Goal: Transaction & Acquisition: Purchase product/service

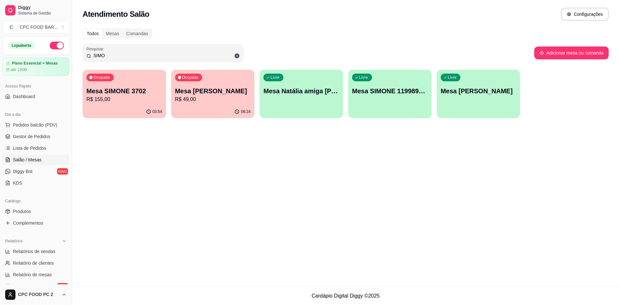
click at [114, 54] on input "SIMO" at bounding box center [165, 55] width 149 height 6
click at [111, 55] on input "SIMO" at bounding box center [165, 55] width 149 height 6
click at [109, 55] on input "SIMO" at bounding box center [165, 55] width 149 height 6
click at [107, 55] on input "SIMO" at bounding box center [165, 55] width 149 height 6
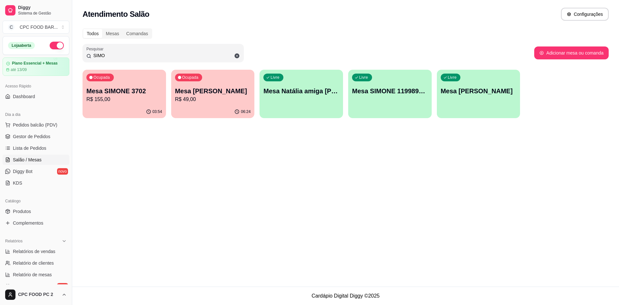
drag, startPoint x: 106, startPoint y: 55, endPoint x: 93, endPoint y: 55, distance: 13.2
click at [94, 55] on input "SIMO" at bounding box center [165, 55] width 149 height 6
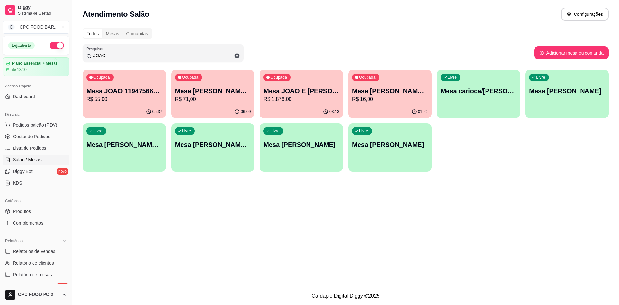
type input "JOAO"
click at [391, 109] on div "01:22" at bounding box center [390, 111] width 81 height 12
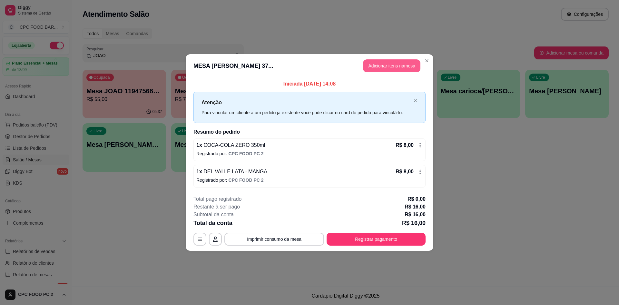
click at [390, 69] on button "Adicionar itens na mesa" at bounding box center [391, 65] width 57 height 13
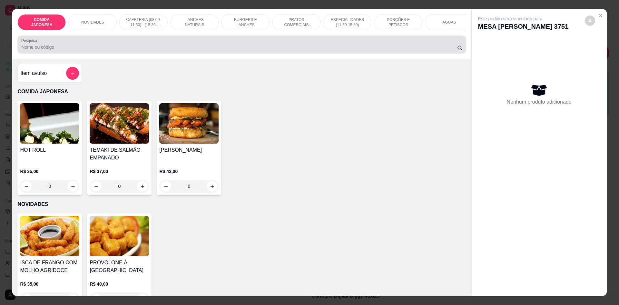
click at [224, 50] on input "Pesquisa" at bounding box center [239, 47] width 436 height 6
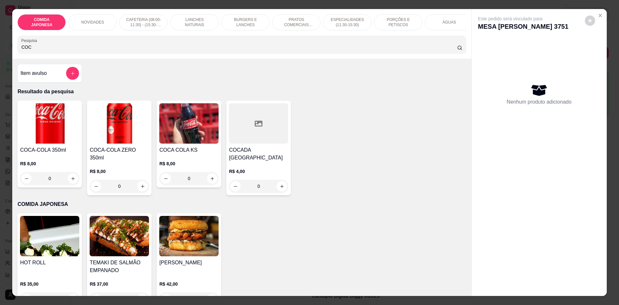
type input "COC"
click at [142, 185] on icon "increase-product-quantity" at bounding box center [142, 186] width 5 height 5
type input "1"
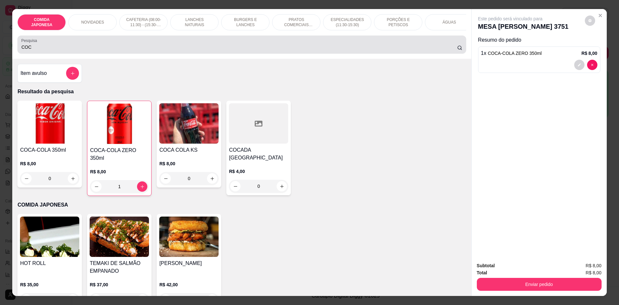
click at [50, 49] on input "COC" at bounding box center [239, 47] width 436 height 6
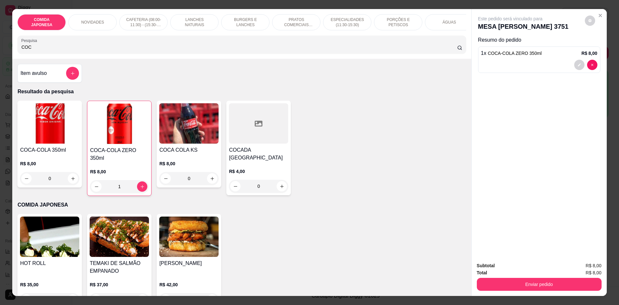
click at [49, 50] on input "COC" at bounding box center [239, 47] width 436 height 6
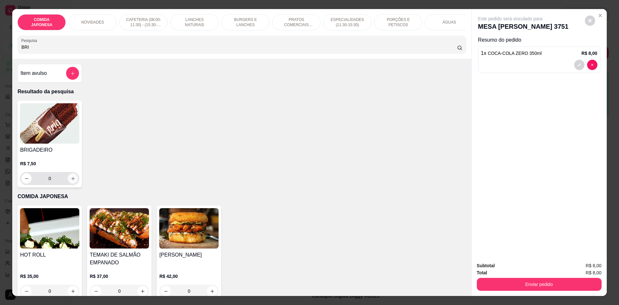
type input "BRI"
click at [71, 181] on icon "increase-product-quantity" at bounding box center [73, 178] width 5 height 5
type input "1"
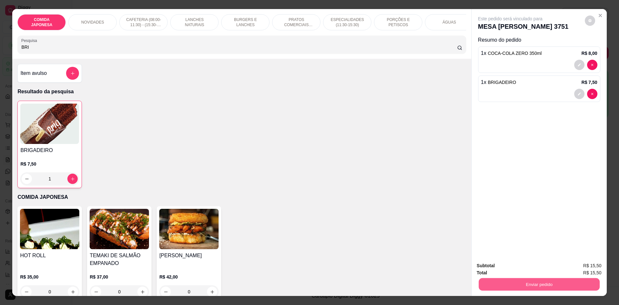
click at [520, 285] on button "Enviar pedido" at bounding box center [539, 284] width 121 height 13
click at [514, 272] on button "Não registrar e enviar pedido" at bounding box center [517, 268] width 67 height 12
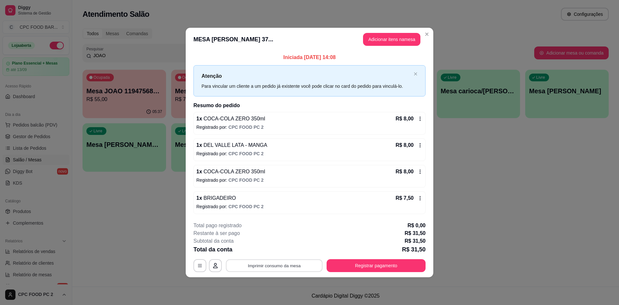
click at [276, 266] on button "Imprimir consumo da mesa" at bounding box center [274, 265] width 97 height 13
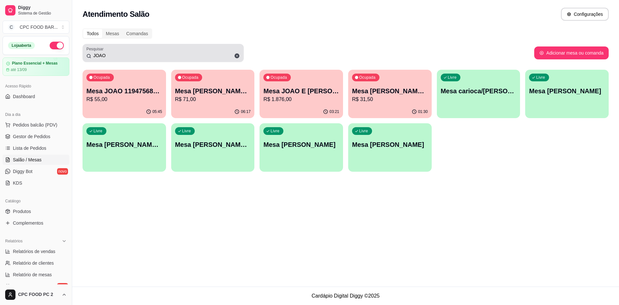
click at [191, 47] on div "JOAO" at bounding box center [162, 52] width 153 height 13
click at [190, 47] on div "JOAO" at bounding box center [162, 52] width 153 height 13
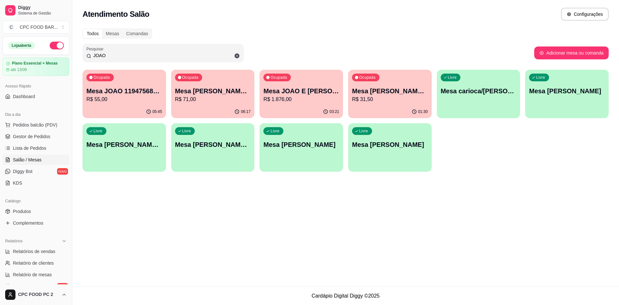
click at [176, 53] on input "JOAO" at bounding box center [165, 55] width 149 height 6
click at [178, 52] on div "JOAO" at bounding box center [162, 52] width 153 height 13
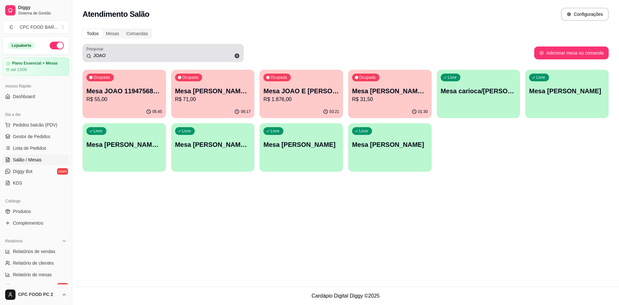
click at [177, 54] on div "JOAO" at bounding box center [162, 52] width 153 height 13
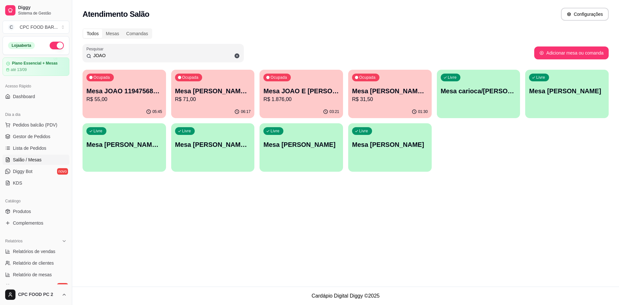
click at [178, 53] on input "JOAO" at bounding box center [165, 55] width 149 height 6
click at [179, 53] on input "JOAO" at bounding box center [165, 55] width 149 height 6
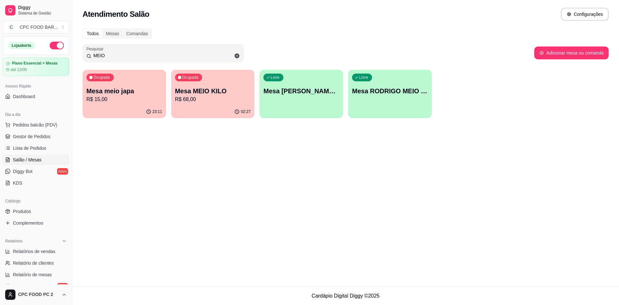
type input "MEIO"
click at [194, 109] on div "02:27" at bounding box center [213, 111] width 84 height 13
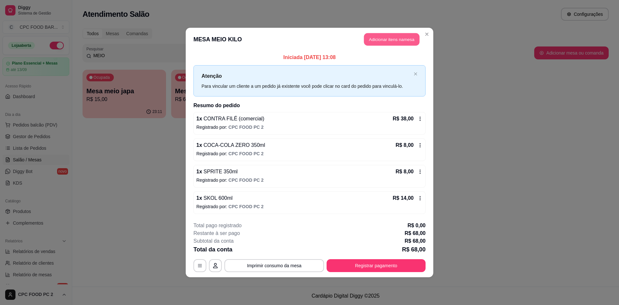
click at [390, 40] on button "Adicionar itens na mesa" at bounding box center [391, 39] width 55 height 13
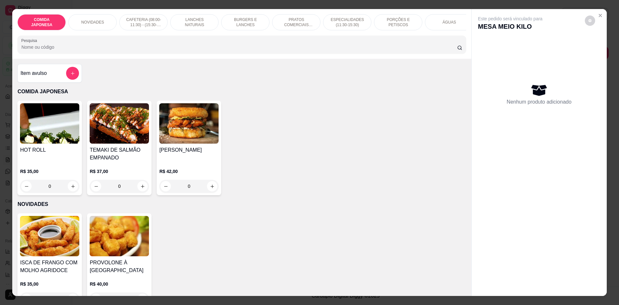
click at [256, 50] on input "Pesquisa" at bounding box center [239, 47] width 436 height 6
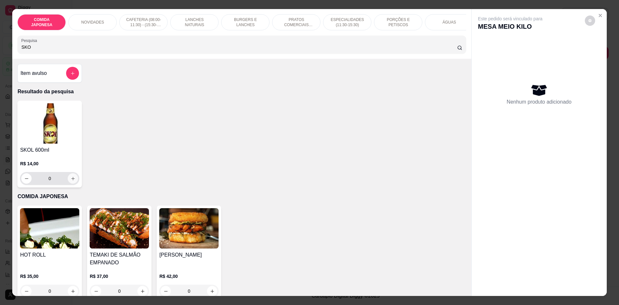
type input "SKO"
click at [72, 181] on icon "increase-product-quantity" at bounding box center [73, 178] width 5 height 5
type input "1"
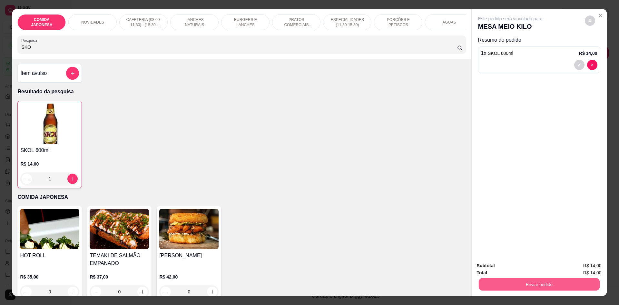
click at [507, 282] on button "Enviar pedido" at bounding box center [539, 284] width 121 height 13
click at [520, 265] on button "Não registrar e enviar pedido" at bounding box center [517, 268] width 65 height 12
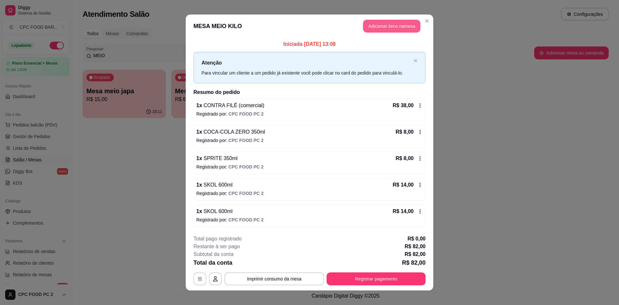
click at [386, 25] on button "Adicionar itens na mesa" at bounding box center [391, 26] width 57 height 13
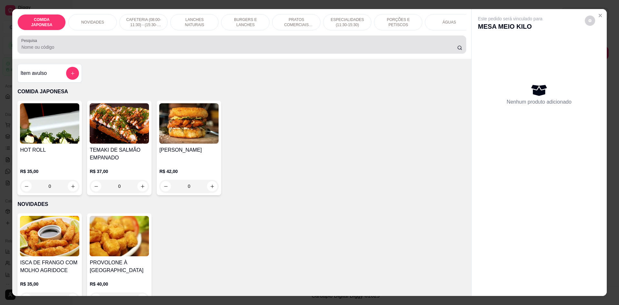
click at [129, 46] on div at bounding box center [241, 44] width 441 height 13
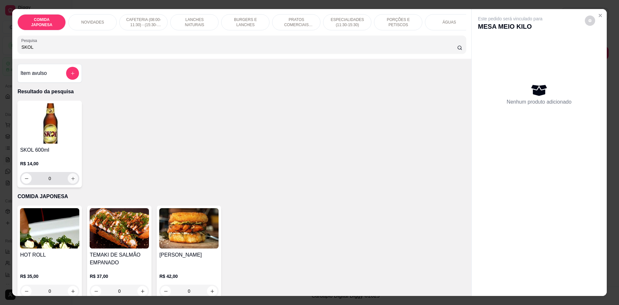
type input "SKOL"
click at [73, 181] on button "increase-product-quantity" at bounding box center [73, 178] width 10 height 10
type input "1"
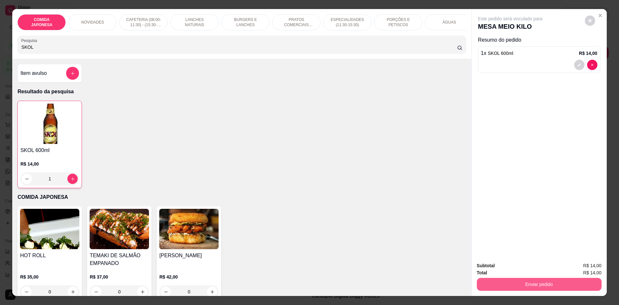
click at [520, 286] on button "Enviar pedido" at bounding box center [539, 284] width 125 height 13
click at [524, 267] on button "Não registrar e enviar pedido" at bounding box center [517, 268] width 67 height 12
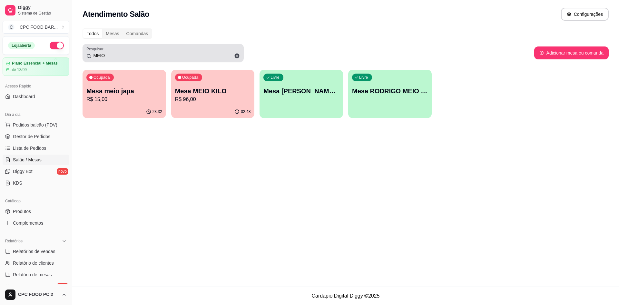
click at [113, 53] on input "MEIO" at bounding box center [165, 55] width 149 height 6
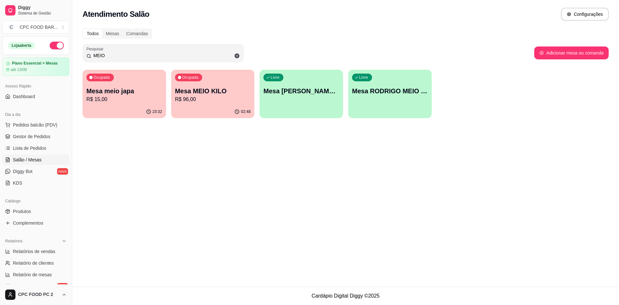
click at [113, 53] on input "MEIO" at bounding box center [165, 55] width 149 height 6
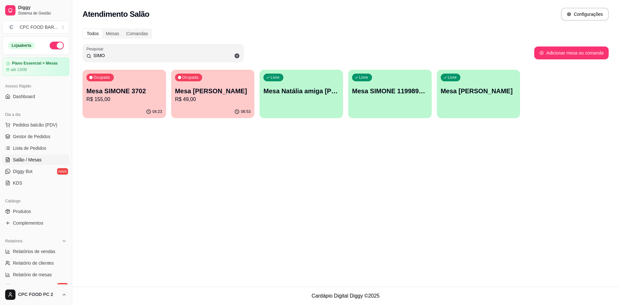
type input "SIMO"
click at [110, 104] on div "Ocupada Mesa SIMONE 3702 R$ 155,00" at bounding box center [124, 87] width 81 height 35
click at [119, 99] on p "R$ 155,00" at bounding box center [124, 99] width 76 height 8
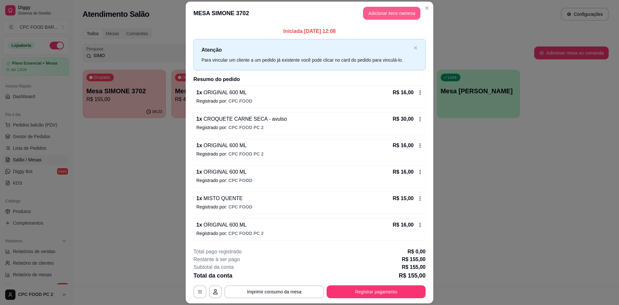
click at [394, 14] on button "Adicionar itens na mesa" at bounding box center [391, 13] width 57 height 13
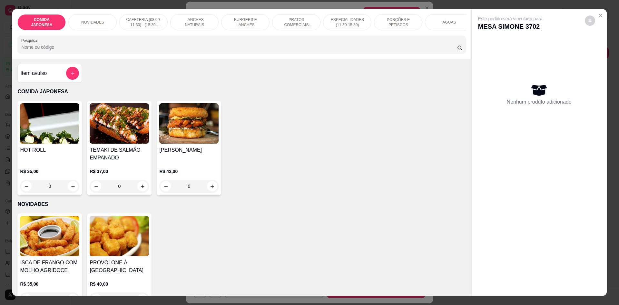
click at [207, 50] on input "Pesquisa" at bounding box center [239, 47] width 436 height 6
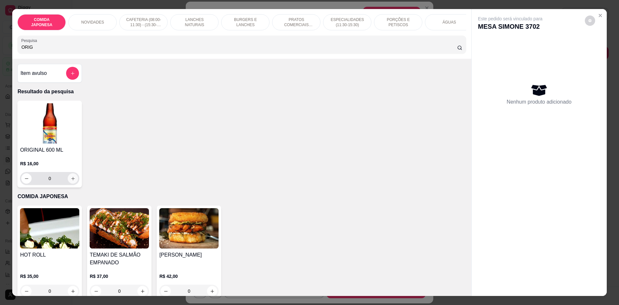
type input "ORIG"
click at [73, 182] on button "increase-product-quantity" at bounding box center [73, 178] width 10 height 10
type input "1"
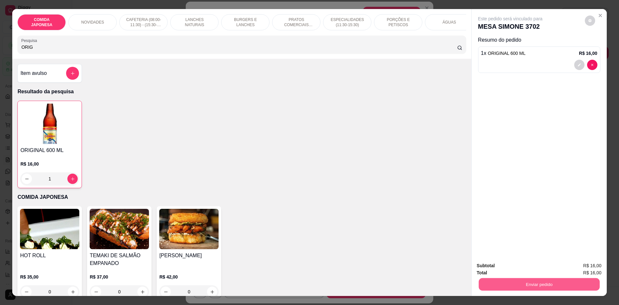
click at [493, 284] on button "Enviar pedido" at bounding box center [539, 284] width 121 height 13
click at [498, 270] on button "Não registrar e enviar pedido" at bounding box center [517, 268] width 67 height 12
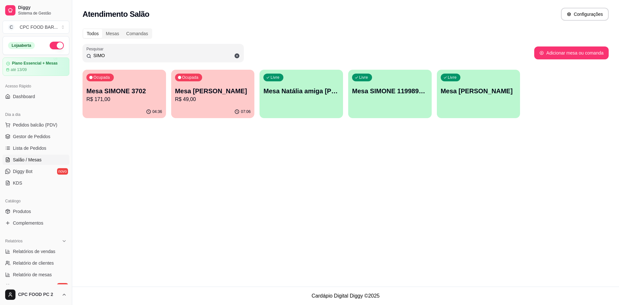
click at [120, 57] on input "SIMO" at bounding box center [165, 55] width 149 height 6
click at [119, 57] on input "SIMO" at bounding box center [165, 55] width 149 height 6
click at [118, 55] on input "SIMO" at bounding box center [165, 55] width 149 height 6
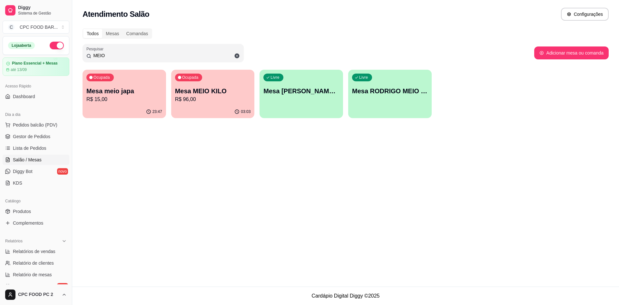
type input "MEIO"
click at [191, 104] on div "Ocupada Mesa MEIO KILO R$ 96,00" at bounding box center [213, 88] width 84 height 36
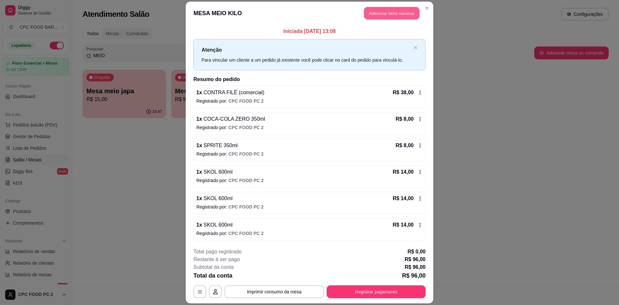
click at [413, 15] on button "Adicionar itens na mesa" at bounding box center [391, 13] width 55 height 13
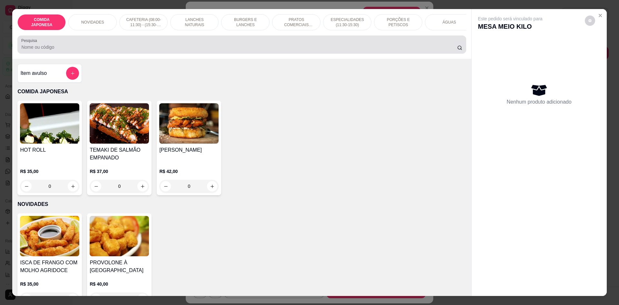
click at [321, 46] on div at bounding box center [241, 44] width 441 height 13
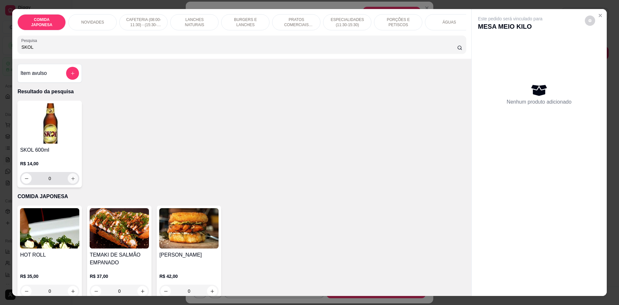
type input "SKOL"
click at [71, 181] on icon "increase-product-quantity" at bounding box center [73, 178] width 5 height 5
type input "1"
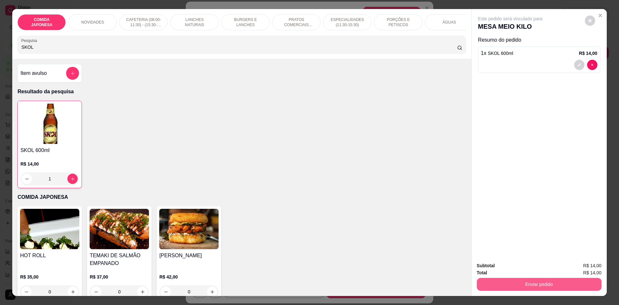
click at [493, 281] on button "Enviar pedido" at bounding box center [539, 284] width 125 height 13
click at [505, 264] on button "Não registrar e enviar pedido" at bounding box center [517, 268] width 65 height 12
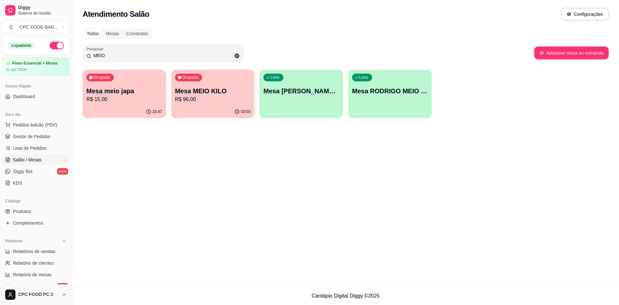
click at [152, 55] on input "MEIO" at bounding box center [165, 55] width 149 height 6
click at [151, 55] on input "MEIO" at bounding box center [165, 55] width 149 height 6
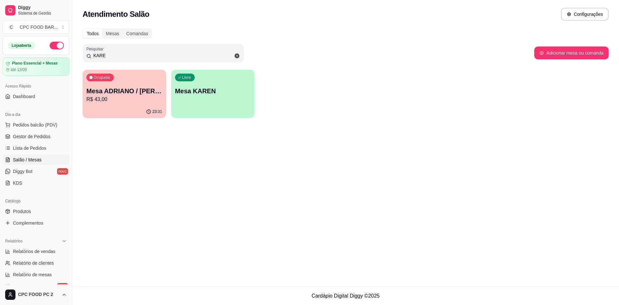
type input "KARE"
click at [96, 110] on div "23:31" at bounding box center [125, 111] width 84 height 13
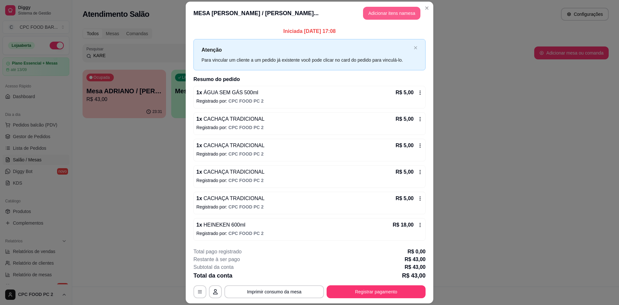
click at [388, 14] on button "Adicionar itens na mesa" at bounding box center [391, 13] width 57 height 13
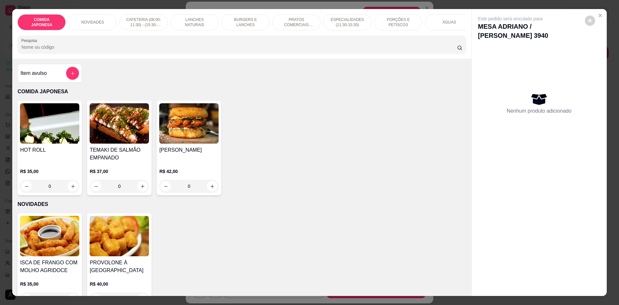
click at [431, 28] on div "ÁGUAS" at bounding box center [449, 22] width 48 height 16
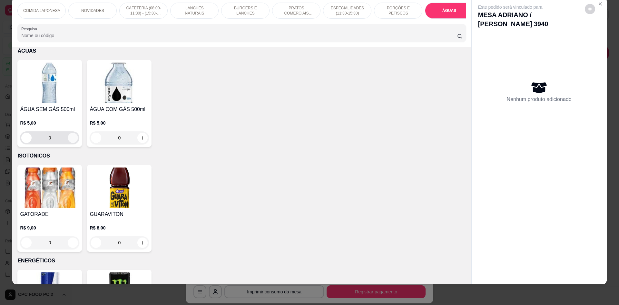
click at [68, 141] on button "increase-product-quantity" at bounding box center [73, 138] width 10 height 10
type input "1"
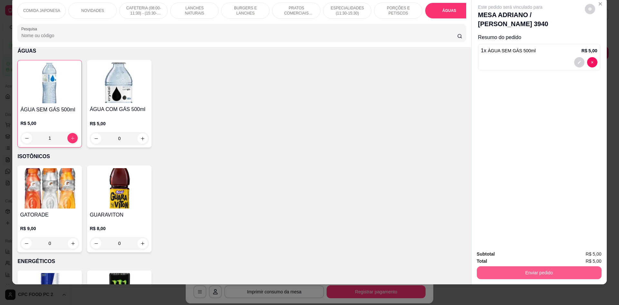
click at [552, 268] on button "Enviar pedido" at bounding box center [539, 272] width 125 height 13
click at [533, 256] on button "Não registrar e enviar pedido" at bounding box center [517, 257] width 67 height 12
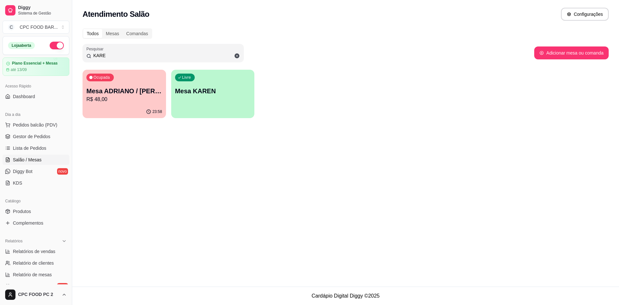
drag, startPoint x: 131, startPoint y: 56, endPoint x: 52, endPoint y: 57, distance: 78.7
click at [52, 57] on div "Diggy Sistema de Gestão C CPC FOOD BAR ... Loja aberta Plano Essencial + Mesas …" at bounding box center [309, 152] width 619 height 305
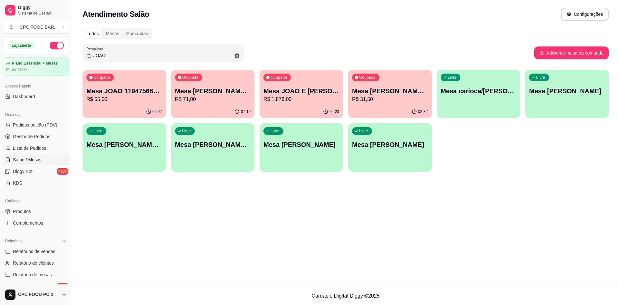
type input "JOAO"
click at [363, 91] on p "Mesa [PERSON_NAME] 3751" at bounding box center [390, 91] width 74 height 9
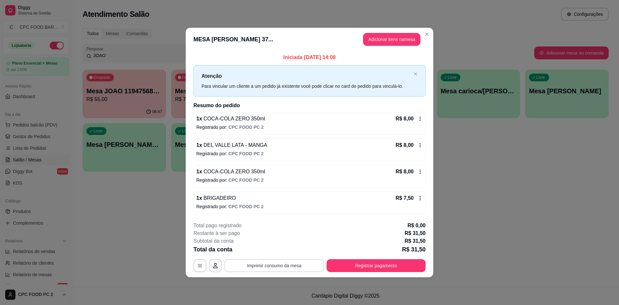
click at [249, 262] on button "Imprimir consumo da mesa" at bounding box center [274, 265] width 100 height 13
click at [407, 263] on button "Registrar pagamento" at bounding box center [376, 265] width 96 height 13
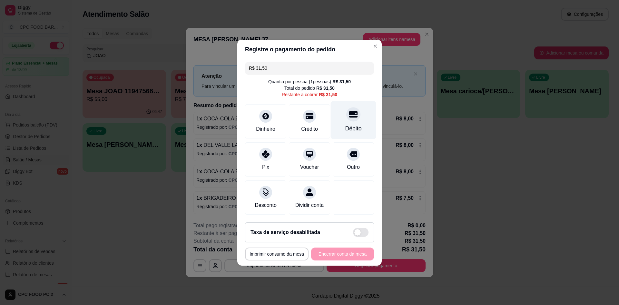
click at [346, 129] on div "Débito" at bounding box center [353, 128] width 16 height 8
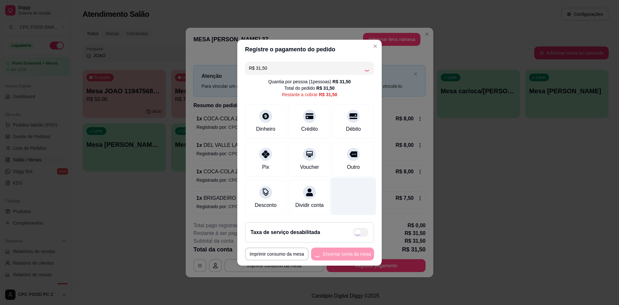
type input "R$ 0,00"
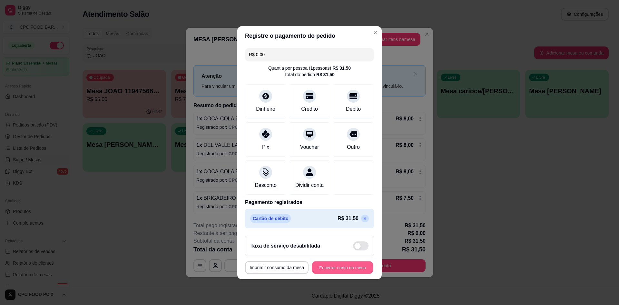
click at [329, 269] on button "Encerrar conta da mesa" at bounding box center [342, 267] width 61 height 13
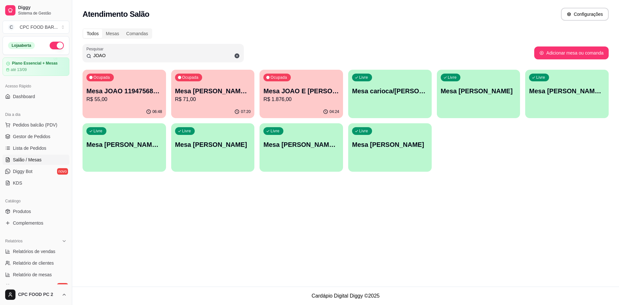
drag, startPoint x: 156, startPoint y: 51, endPoint x: 79, endPoint y: 54, distance: 77.2
click at [79, 54] on div "Todos Mesas Comandas Pesquisar JOAO Adicionar mesa ou comanda Ocupada Mesa JOAO…" at bounding box center [345, 102] width 547 height 155
drag, startPoint x: 106, startPoint y: 55, endPoint x: 92, endPoint y: 56, distance: 13.9
click at [92, 56] on input "JOAO" at bounding box center [165, 55] width 149 height 6
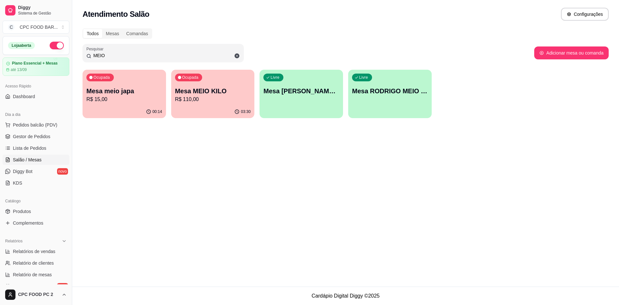
type input "MEIO"
click at [192, 88] on p "Mesa MEIO KILO" at bounding box center [213, 90] width 76 height 9
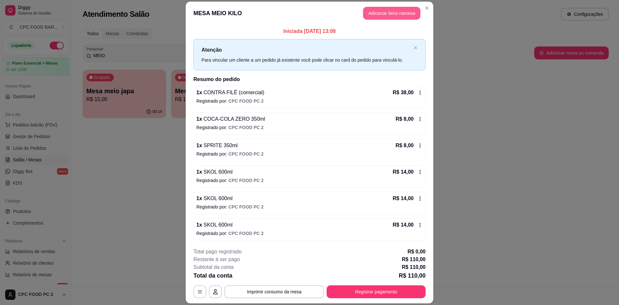
click at [369, 15] on button "Adicionar itens na mesa" at bounding box center [391, 13] width 57 height 13
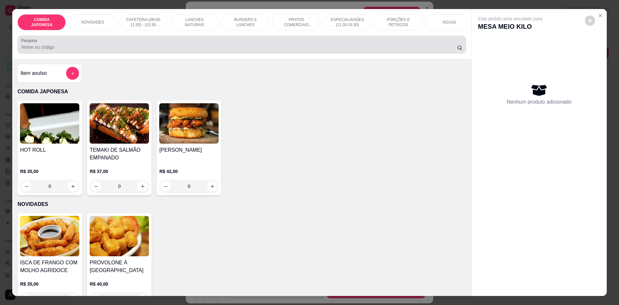
click at [232, 54] on div "Pesquisa" at bounding box center [241, 44] width 449 height 18
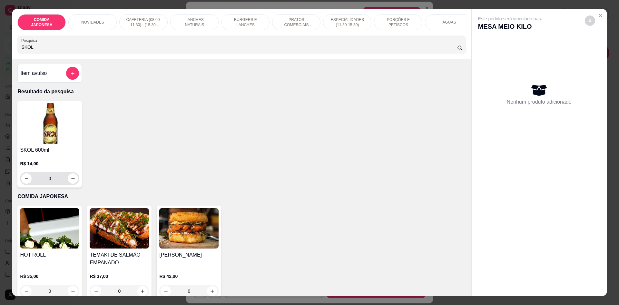
type input "SKOL"
click at [71, 181] on icon "increase-product-quantity" at bounding box center [73, 178] width 5 height 5
type input "1"
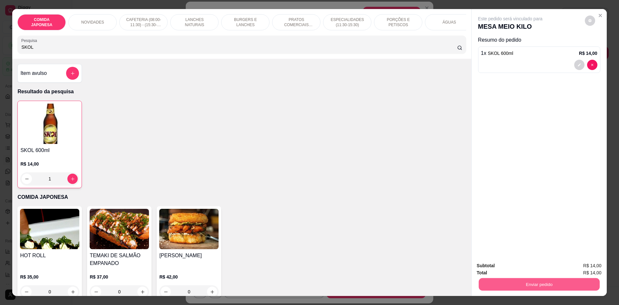
click at [502, 278] on button "Enviar pedido" at bounding box center [539, 284] width 121 height 13
click at [500, 268] on button "Não registrar e enviar pedido" at bounding box center [517, 268] width 65 height 12
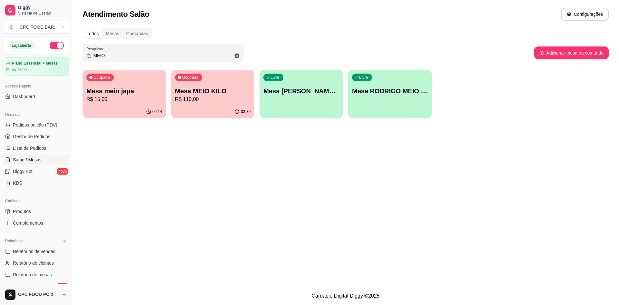
drag, startPoint x: 161, startPoint y: 56, endPoint x: 84, endPoint y: 64, distance: 77.1
click at [84, 61] on div "Pesquisar MEIO" at bounding box center [163, 53] width 161 height 18
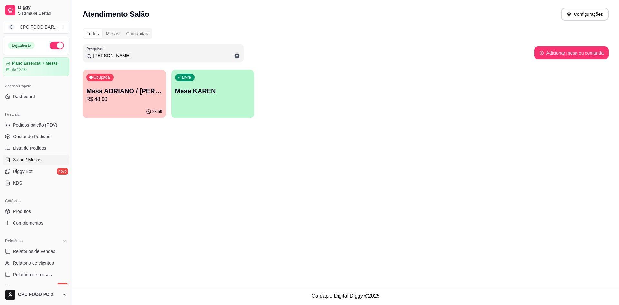
type input "[PERSON_NAME]"
click at [150, 101] on p "R$ 48,00" at bounding box center [125, 98] width 74 height 7
click at [207, 90] on p "Mesa KAREN" at bounding box center [213, 91] width 74 height 9
click at [152, 86] on div "Ocupada Mesa ADRIANO / [PERSON_NAME] 3940 R$ 48,00" at bounding box center [125, 88] width 84 height 36
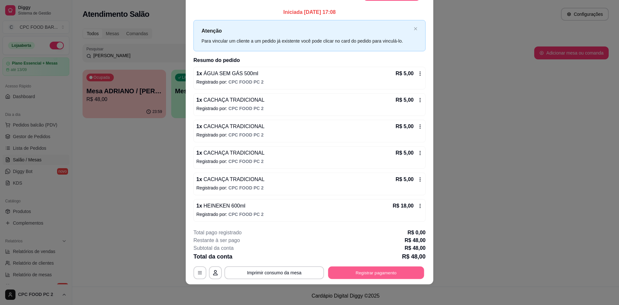
click at [359, 272] on button "Registrar pagamento" at bounding box center [376, 272] width 96 height 13
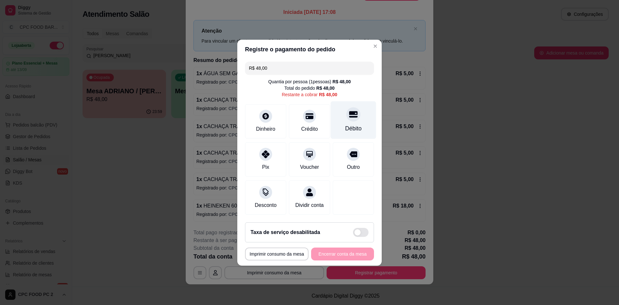
click at [340, 115] on div "Débito" at bounding box center [353, 120] width 45 height 38
type input "R$ 0,00"
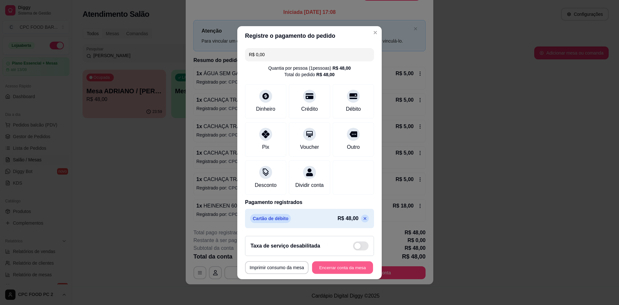
click at [345, 266] on button "Encerrar conta da mesa" at bounding box center [342, 267] width 61 height 13
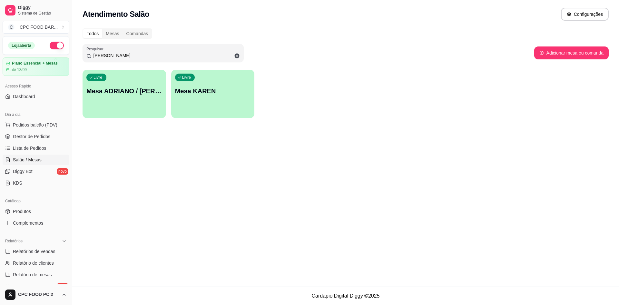
click at [232, 94] on p "Mesa KAREN" at bounding box center [213, 90] width 76 height 9
click at [129, 73] on div "Livre Mesa ADRIANO / [PERSON_NAME] 3940" at bounding box center [124, 89] width 81 height 39
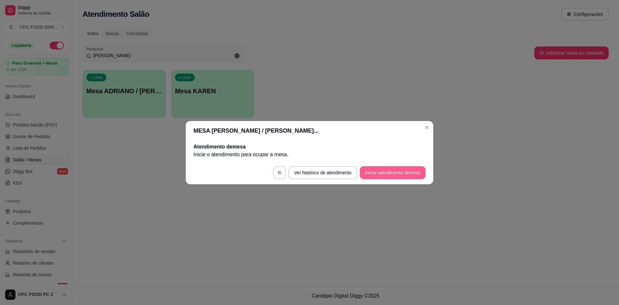
click at [376, 170] on button "Iniciar atendimento de mesa" at bounding box center [393, 172] width 66 height 13
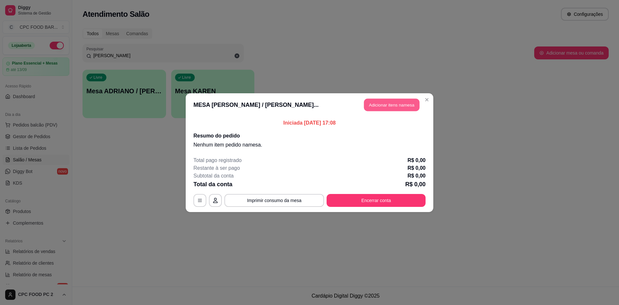
click at [408, 106] on button "Adicionar itens na mesa" at bounding box center [391, 104] width 55 height 13
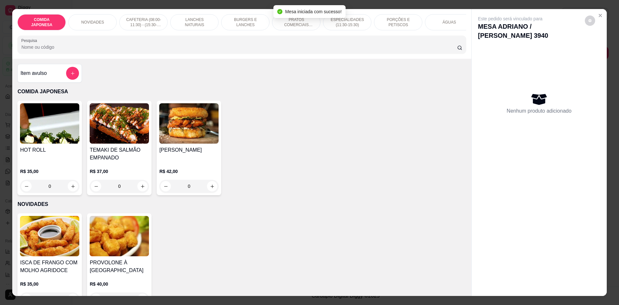
click at [435, 20] on div "ÁGUAS" at bounding box center [449, 22] width 48 height 16
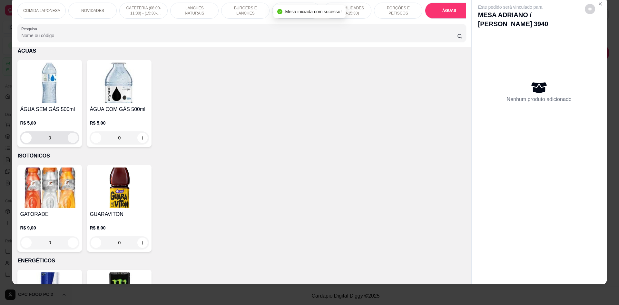
click at [71, 140] on icon "increase-product-quantity" at bounding box center [73, 137] width 5 height 5
type input "1"
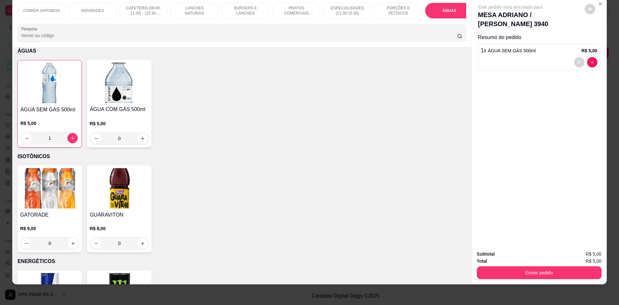
click at [76, 39] on input "Pesquisa" at bounding box center [239, 35] width 436 height 6
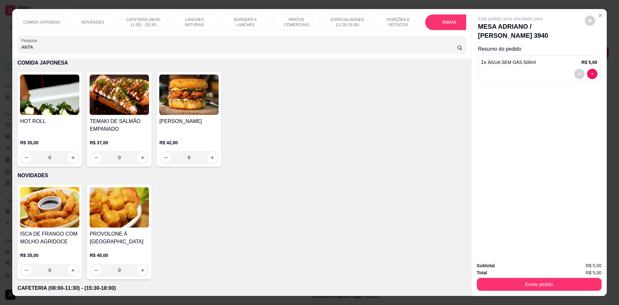
scroll to position [0, 0]
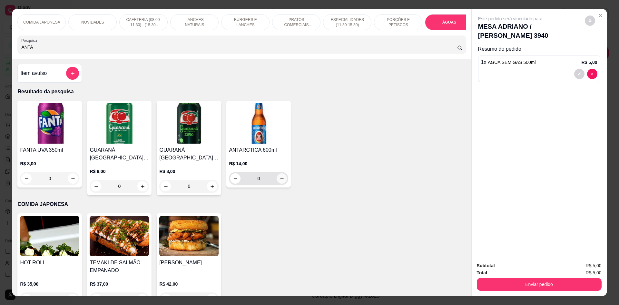
type input "ANTA"
click at [280, 181] on icon "increase-product-quantity" at bounding box center [282, 178] width 5 height 5
type input "1"
drag, startPoint x: 167, startPoint y: 51, endPoint x: 0, endPoint y: 56, distance: 167.1
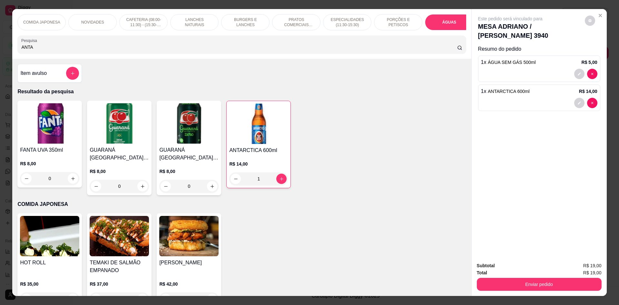
click at [0, 56] on div "COMIDA JAPONESA NOVIDADES CAFETERIA (08:00-11:30) - (15:30-18:00) LANCHES NATUR…" at bounding box center [309, 152] width 619 height 305
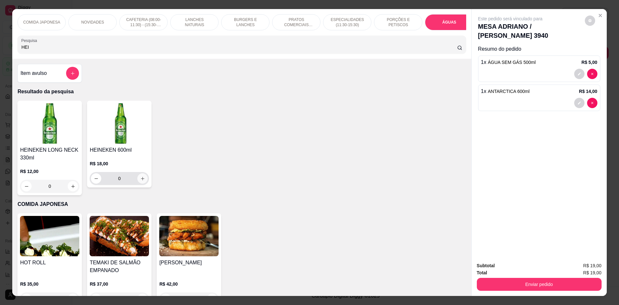
type input "HEI"
click at [140, 181] on icon "increase-product-quantity" at bounding box center [142, 178] width 5 height 5
type input "1"
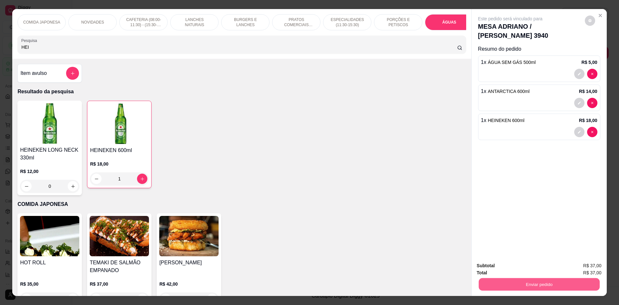
click at [511, 284] on button "Enviar pedido" at bounding box center [539, 284] width 121 height 13
click at [509, 270] on button "Não registrar e enviar pedido" at bounding box center [517, 268] width 65 height 12
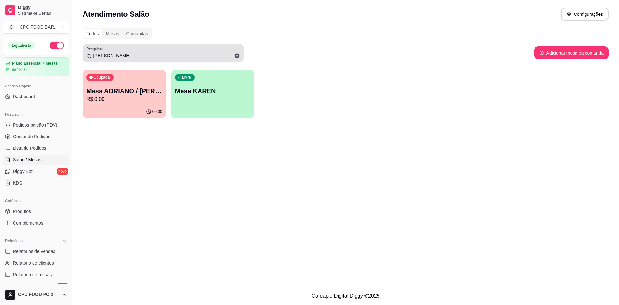
drag, startPoint x: 119, startPoint y: 51, endPoint x: 86, endPoint y: 52, distance: 33.2
click at [86, 52] on div "Pesquisar [PERSON_NAME]" at bounding box center [163, 53] width 161 height 18
drag, startPoint x: 114, startPoint y: 52, endPoint x: 87, endPoint y: 51, distance: 26.1
click at [87, 51] on div "Pesquisar [PERSON_NAME]" at bounding box center [163, 53] width 161 height 18
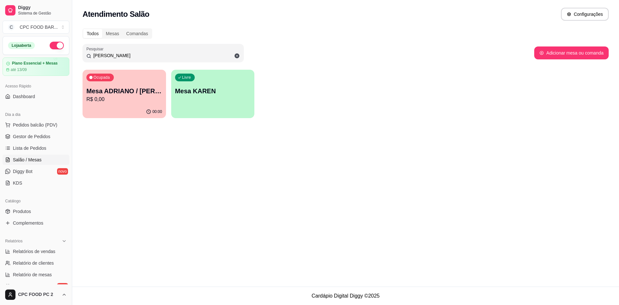
drag, startPoint x: 111, startPoint y: 54, endPoint x: 85, endPoint y: 53, distance: 25.9
click at [85, 53] on div "Pesquisar [PERSON_NAME]" at bounding box center [163, 53] width 161 height 18
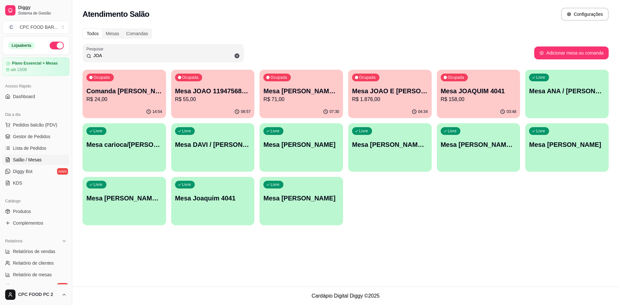
type input "JOAO"
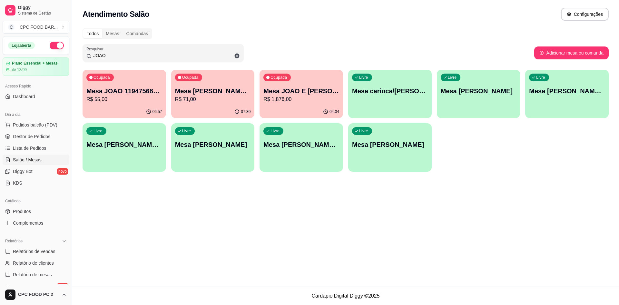
drag, startPoint x: 124, startPoint y: 54, endPoint x: 81, endPoint y: 52, distance: 43.6
click at [81, 52] on div "Todos Mesas Comandas Pesquisar JOAO Adicionar mesa ou comanda Ocupada Mesa JOAO…" at bounding box center [345, 102] width 547 height 155
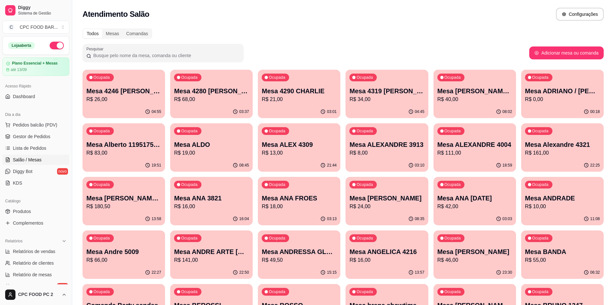
click at [95, 55] on input "Pesquisar" at bounding box center [165, 55] width 149 height 6
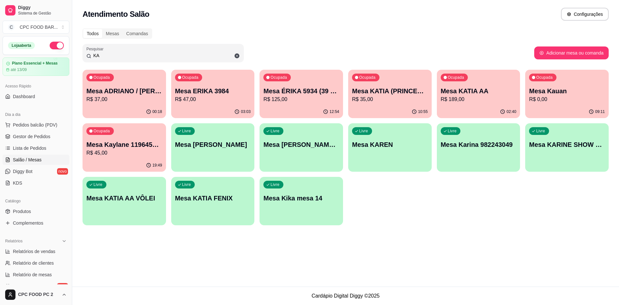
type input "KA"
click at [112, 103] on p "R$ 37,00" at bounding box center [124, 99] width 76 height 8
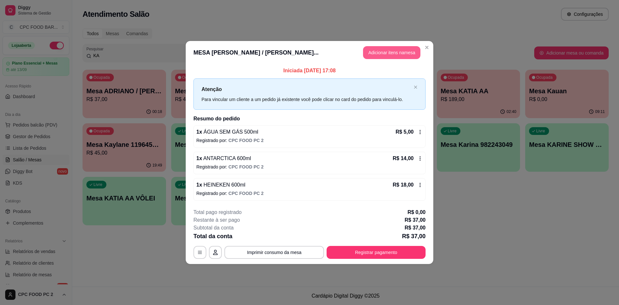
click at [394, 52] on button "Adicionar itens na mesa" at bounding box center [391, 52] width 57 height 13
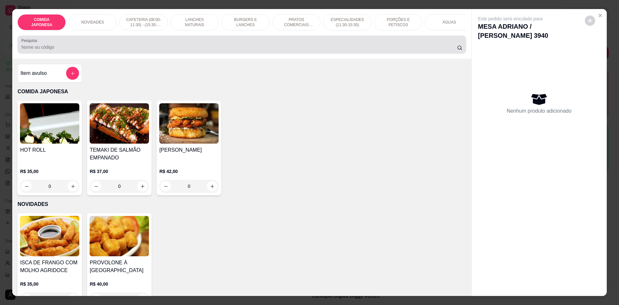
click at [195, 50] on input "Pesquisa" at bounding box center [239, 47] width 436 height 6
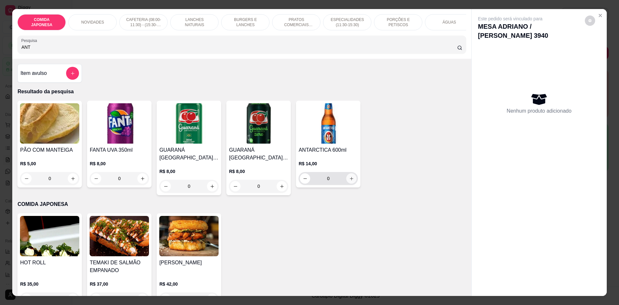
type input "ANT"
click at [350, 180] on button "increase-product-quantity" at bounding box center [352, 178] width 10 height 10
type input "1"
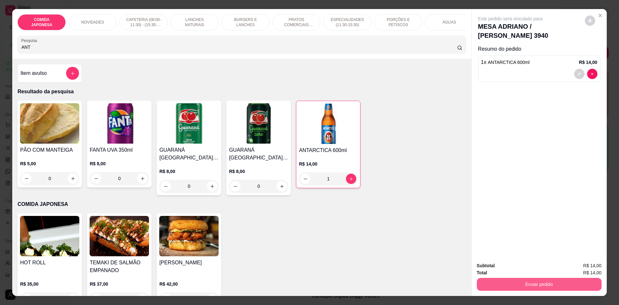
click at [520, 280] on button "Enviar pedido" at bounding box center [539, 284] width 125 height 13
click at [509, 267] on button "Não registrar e enviar pedido" at bounding box center [517, 268] width 65 height 12
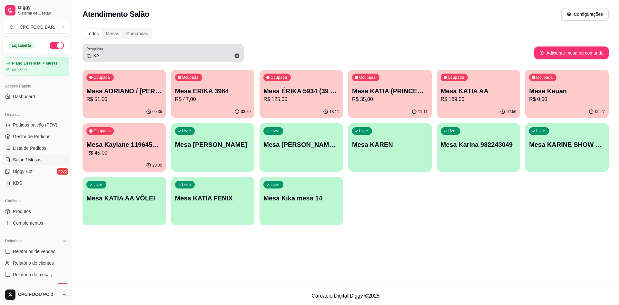
click at [97, 56] on input "KA" at bounding box center [165, 55] width 149 height 6
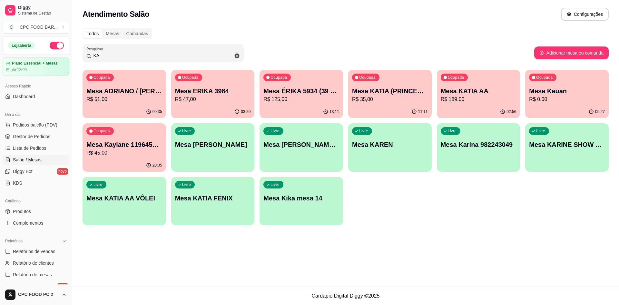
click at [97, 56] on input "KA" at bounding box center [165, 55] width 149 height 6
click at [39, 213] on link "Produtos" at bounding box center [36, 211] width 67 height 10
